Goal: Navigation & Orientation: Find specific page/section

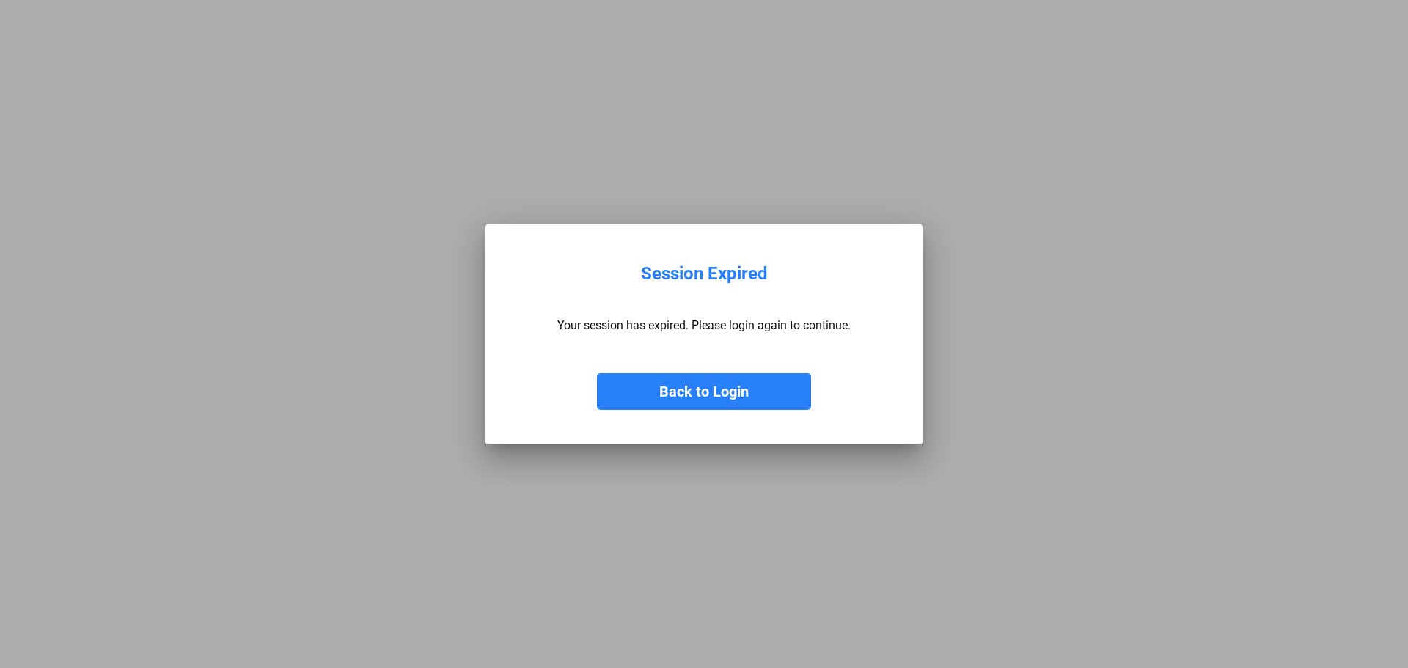
click at [674, 383] on button "Back to Login" at bounding box center [704, 391] width 214 height 37
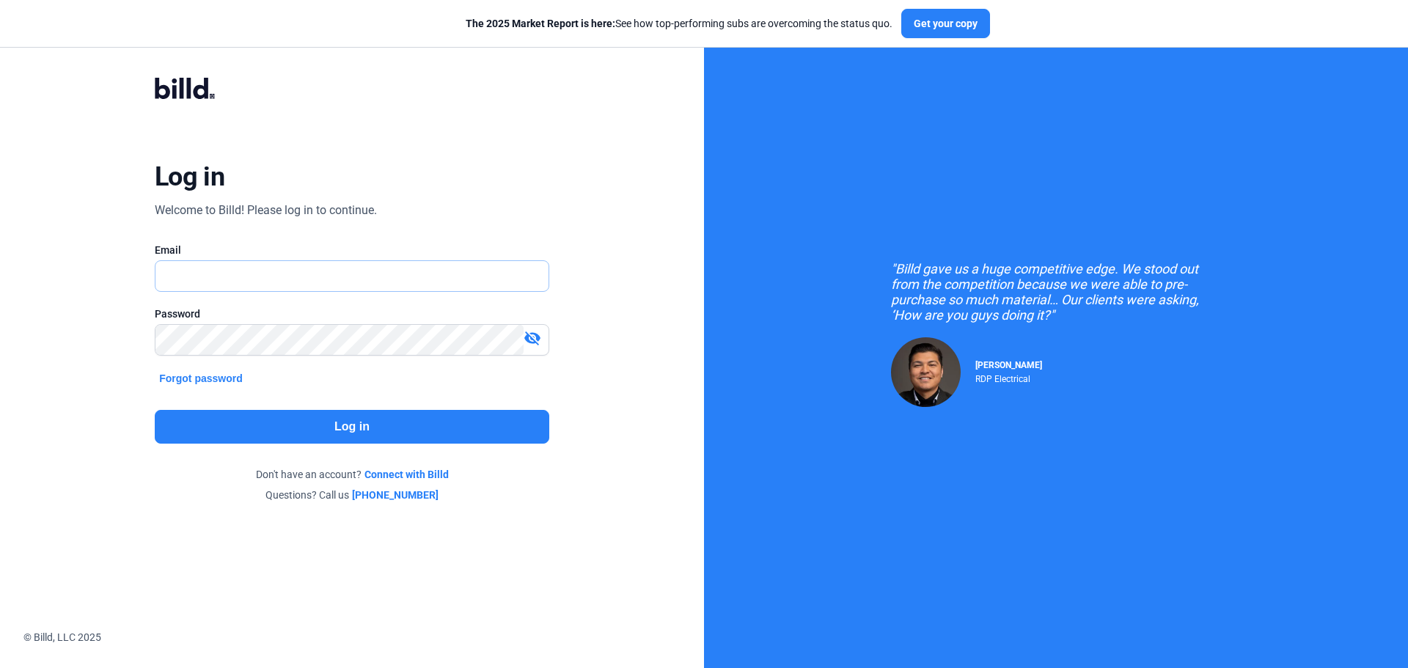
type input "[PERSON_NAME][EMAIL_ADDRESS][DOMAIN_NAME]"
click at [298, 425] on button "Log in" at bounding box center [352, 427] width 394 height 34
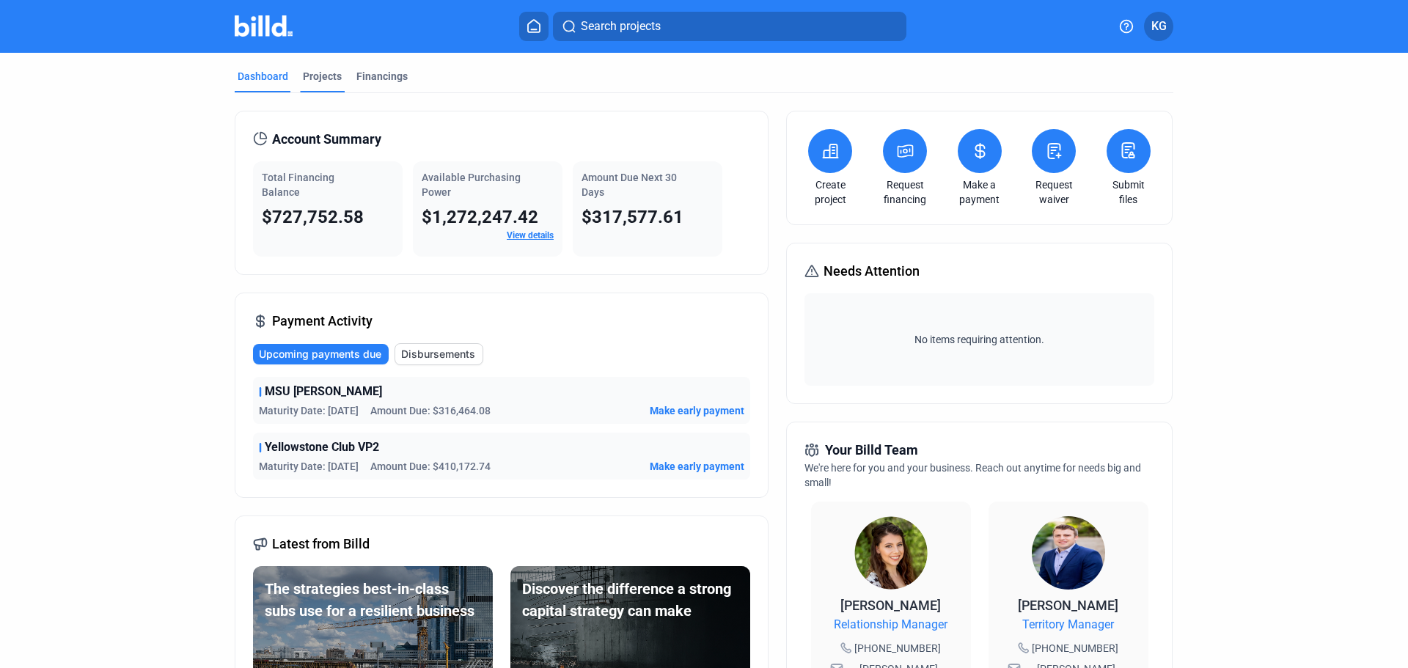
click at [317, 74] on div "Projects" at bounding box center [322, 76] width 39 height 15
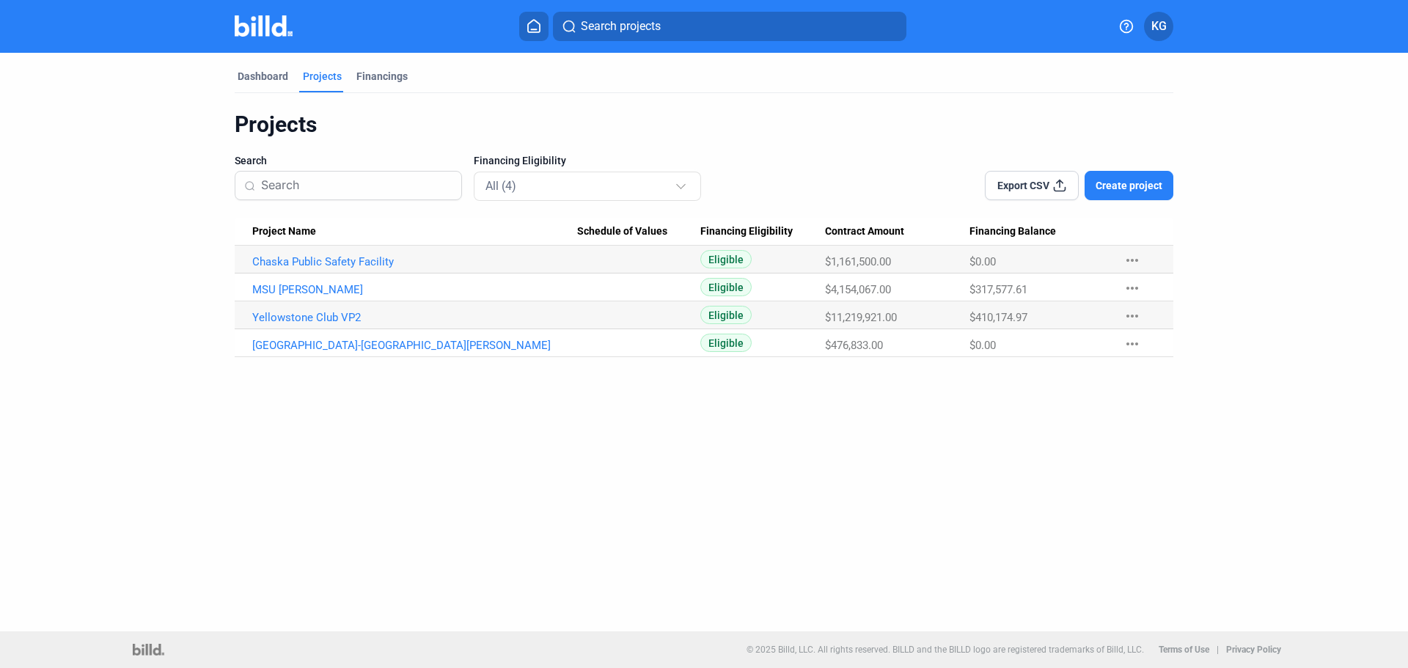
click at [249, 314] on Name "Yellowstone Club VP2" at bounding box center [406, 315] width 342 height 28
click at [327, 309] on Name "Yellowstone Club VP2" at bounding box center [406, 315] width 342 height 28
